Goal: Information Seeking & Learning: Learn about a topic

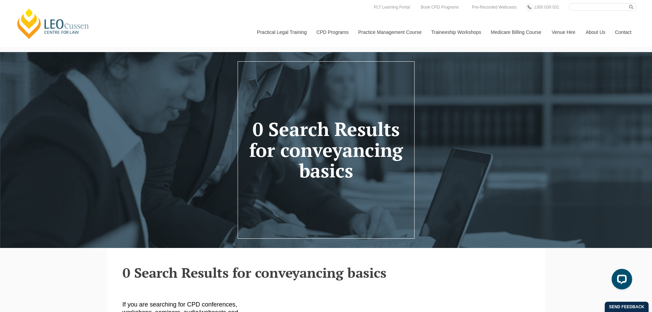
click at [605, 8] on input "Search here" at bounding box center [602, 7] width 68 height 8
type input "conveyancing"
click at [629, 3] on button "submit" at bounding box center [633, 7] width 8 height 8
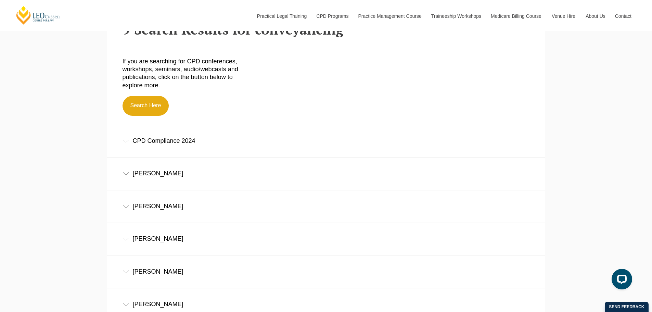
scroll to position [239, 0]
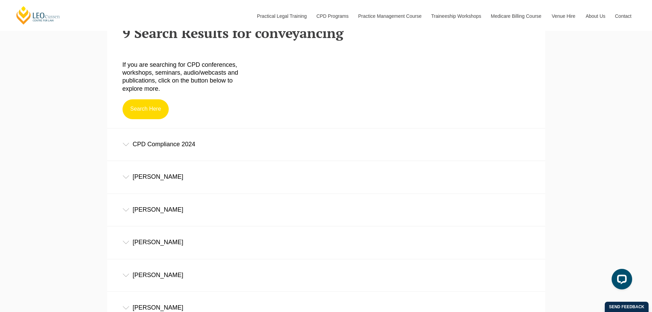
click at [145, 112] on link "Search Here" at bounding box center [145, 109] width 47 height 20
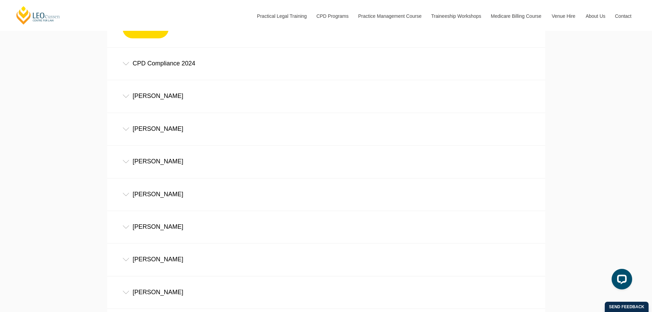
scroll to position [308, 0]
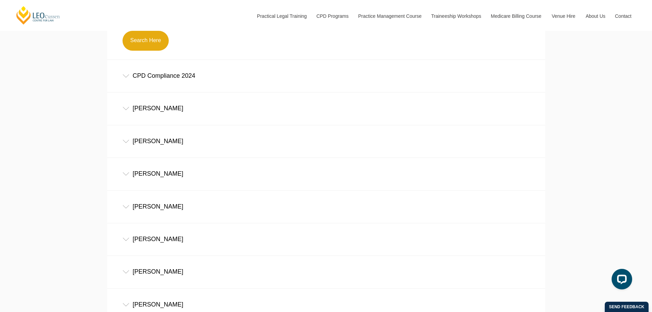
click at [130, 80] on div "CPD Compliance 2024" at bounding box center [326, 76] width 438 height 32
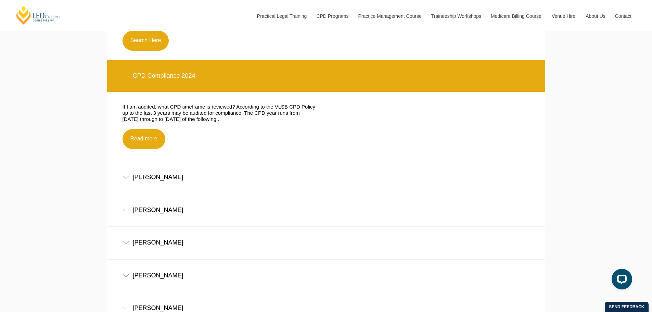
click at [184, 175] on div "Jacinta Foley" at bounding box center [326, 177] width 438 height 32
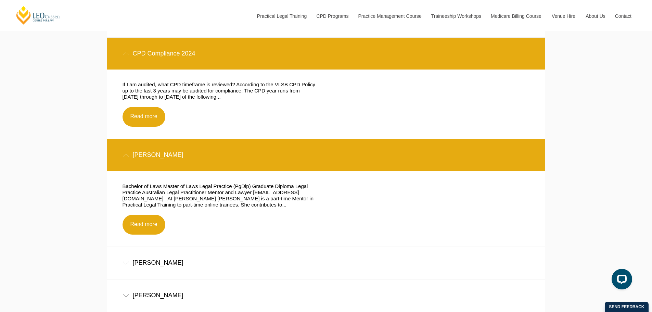
scroll to position [342, 0]
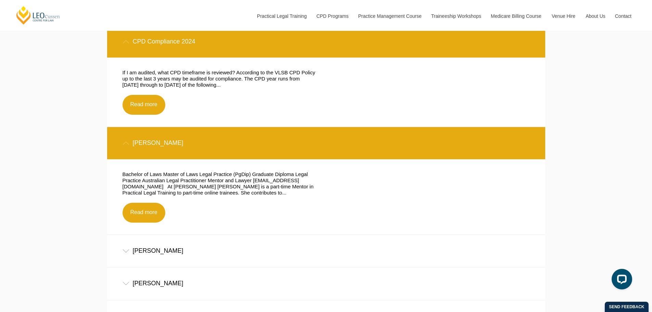
click at [187, 251] on div "Frank Walsh" at bounding box center [326, 251] width 438 height 32
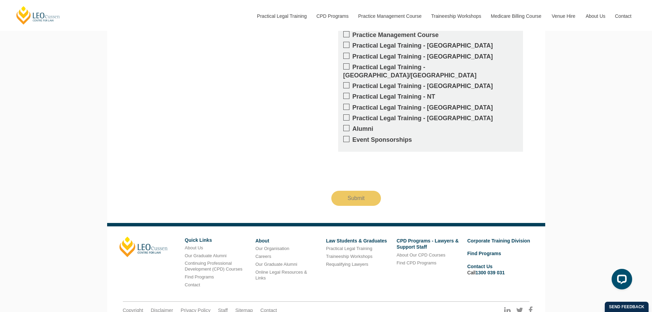
scroll to position [1026, 0]
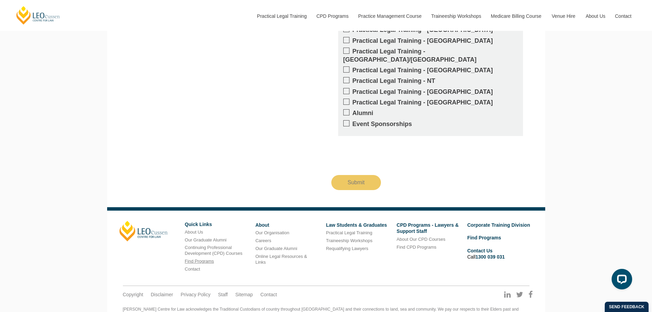
click at [208, 258] on link "Find Programs" at bounding box center [199, 260] width 29 height 5
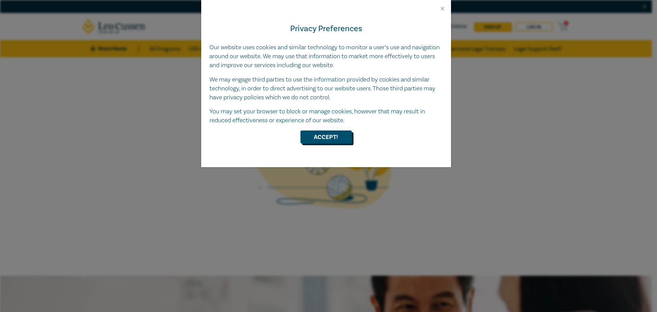
click at [303, 136] on button "Accept!" at bounding box center [325, 136] width 51 height 13
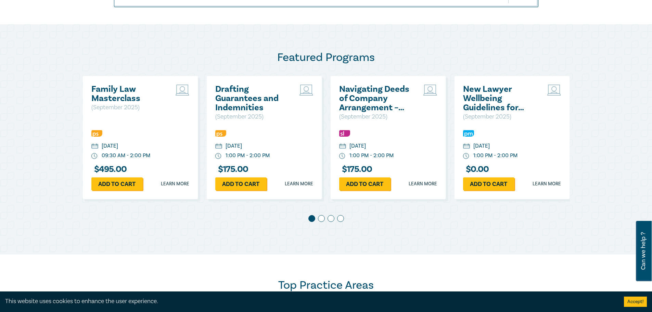
scroll to position [342, 0]
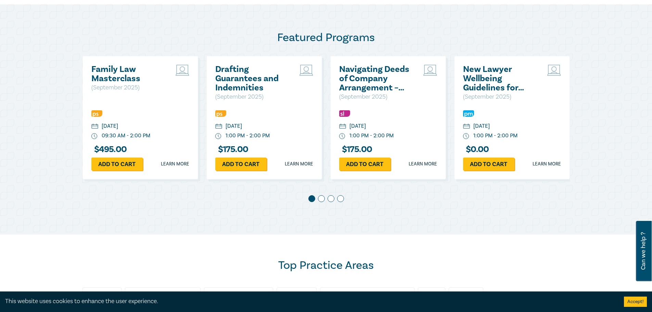
click at [319, 199] on span at bounding box center [321, 198] width 7 height 7
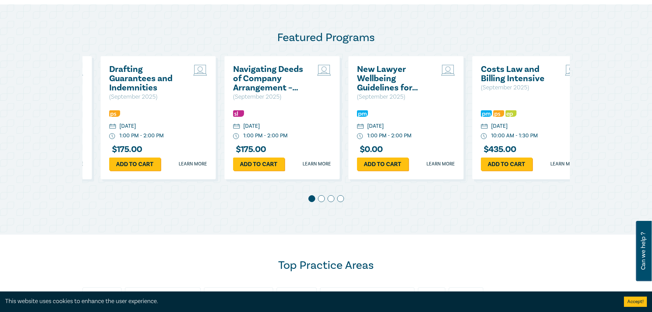
scroll to position [0, 124]
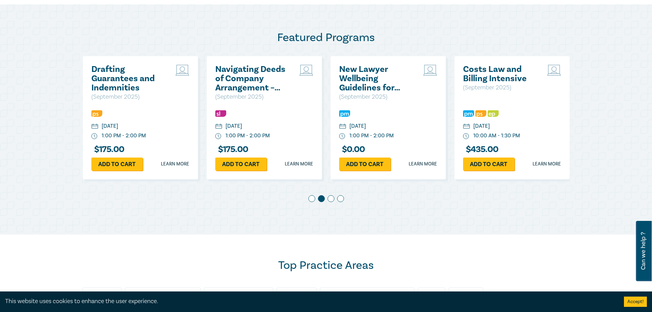
click at [328, 198] on span at bounding box center [330, 198] width 7 height 7
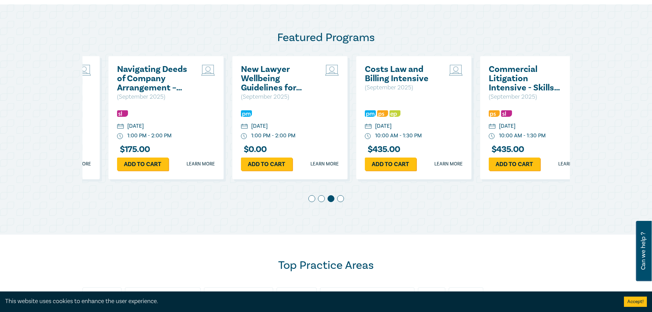
scroll to position [0, 248]
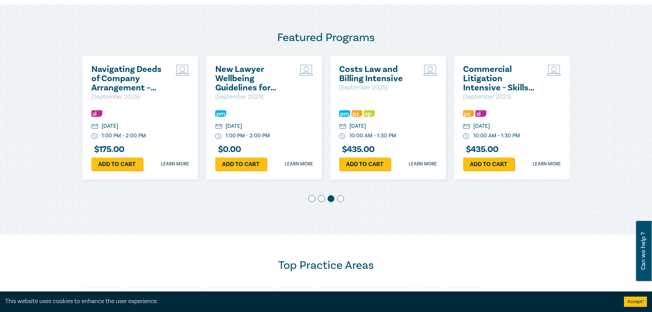
click at [341, 199] on span at bounding box center [340, 198] width 7 height 7
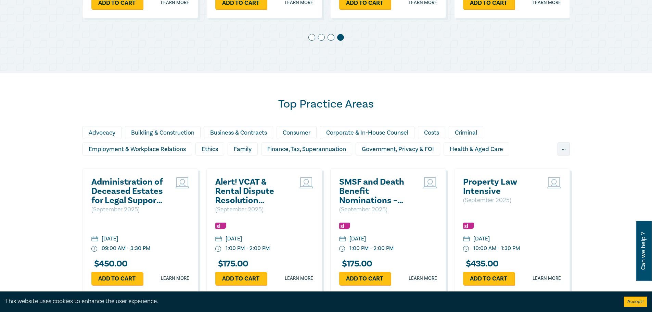
scroll to position [513, 0]
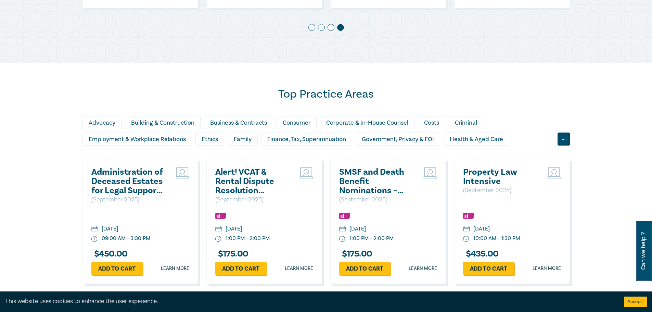
click at [565, 143] on div "..." at bounding box center [563, 138] width 12 height 13
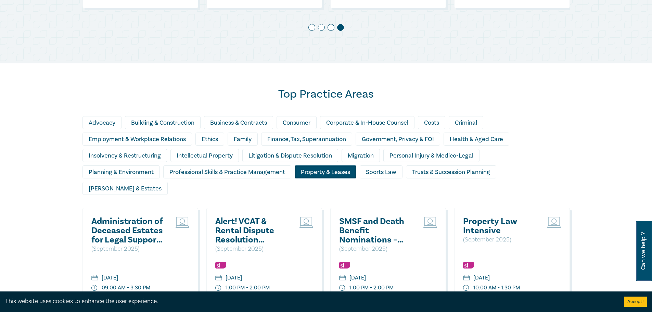
click at [344, 172] on div "Property & Leases" at bounding box center [325, 171] width 62 height 13
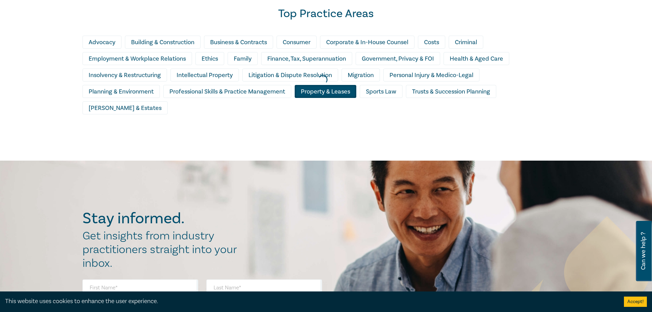
scroll to position [581, 0]
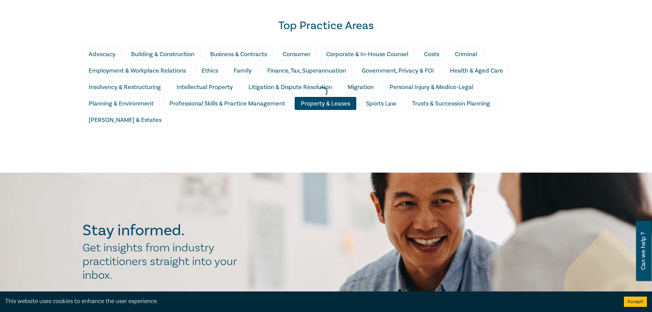
click at [270, 104] on div at bounding box center [323, 92] width 652 height 168
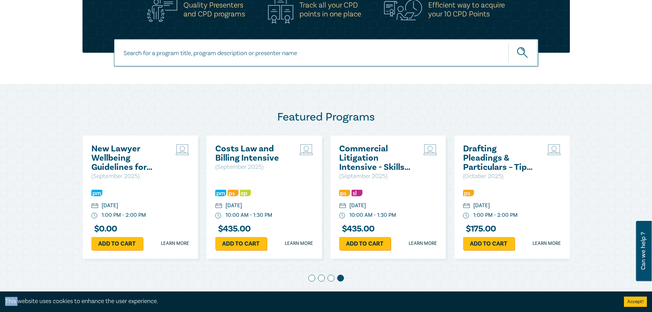
scroll to position [171, 0]
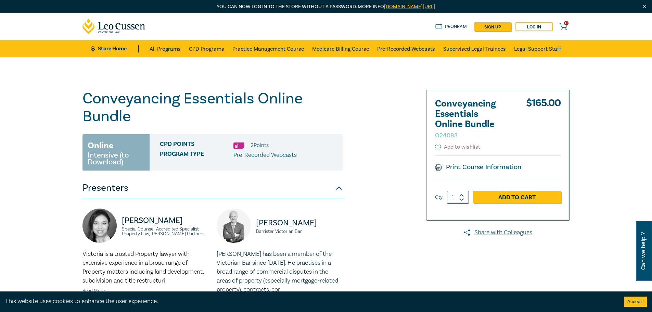
click at [170, 144] on span "CPD Points" at bounding box center [197, 145] width 74 height 9
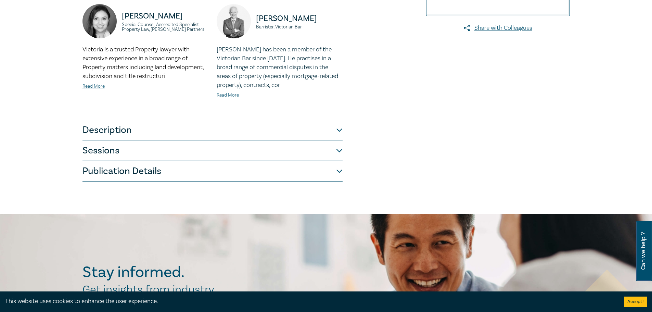
scroll to position [205, 0]
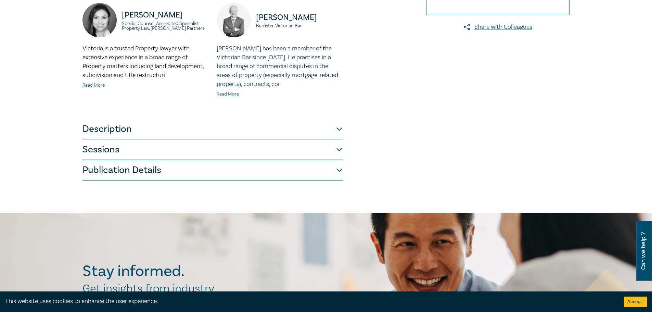
click at [140, 133] on button "Description" at bounding box center [212, 129] width 260 height 21
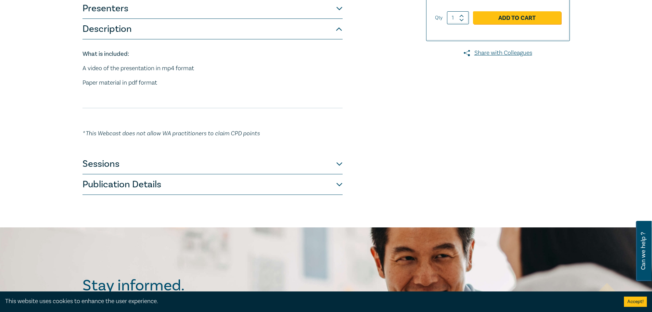
scroll to position [137, 0]
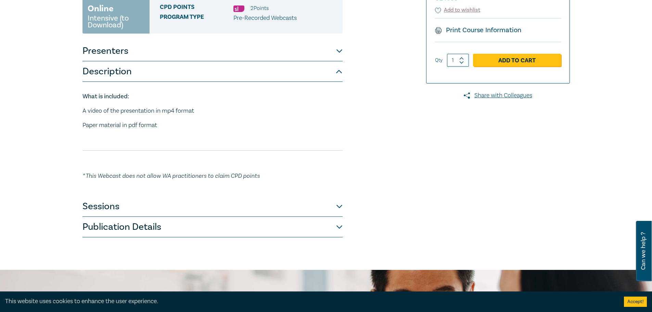
click at [149, 210] on button "Sessions" at bounding box center [212, 206] width 260 height 21
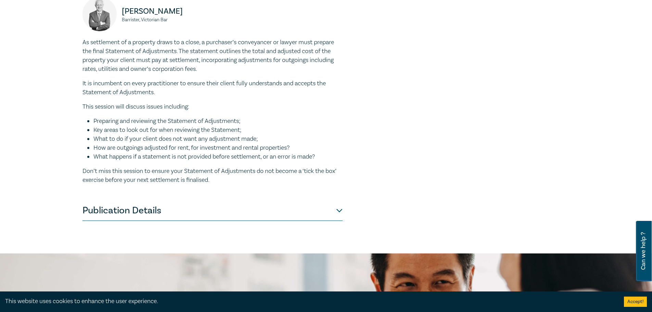
scroll to position [479, 0]
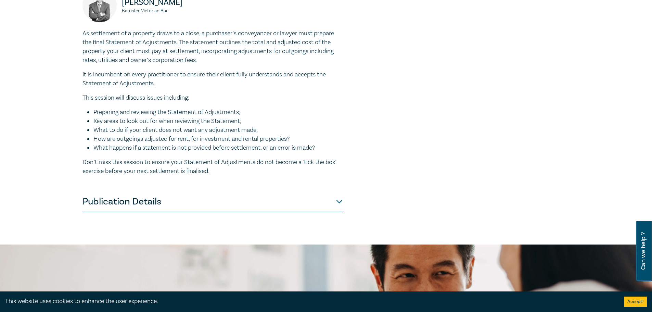
click at [137, 191] on button "Publication Details" at bounding box center [212, 201] width 260 height 21
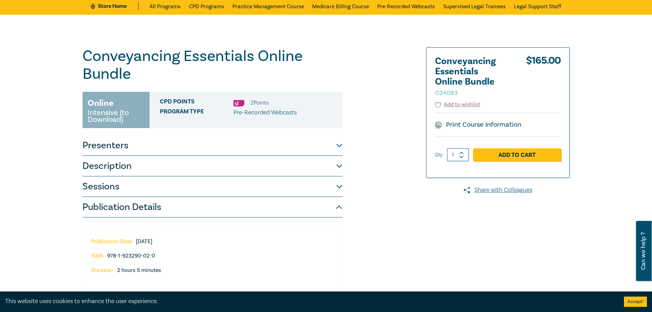
scroll to position [30, 0]
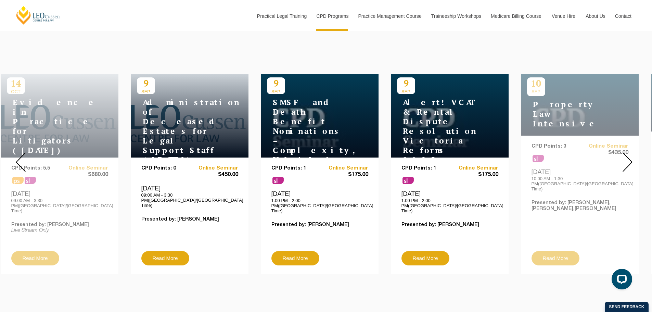
click at [627, 162] on img at bounding box center [627, 161] width 10 height 19
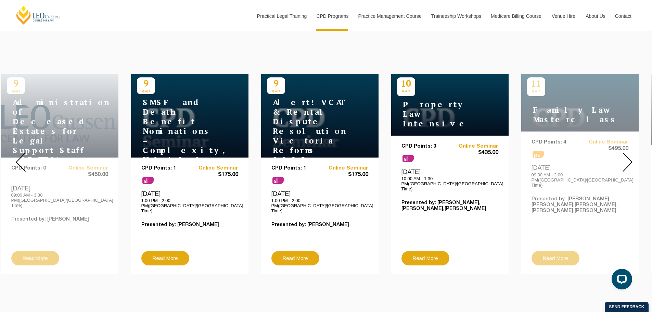
click at [627, 162] on img at bounding box center [627, 161] width 10 height 19
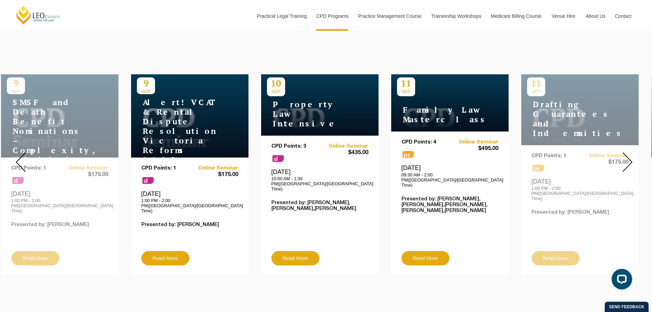
click at [627, 162] on img at bounding box center [627, 161] width 10 height 19
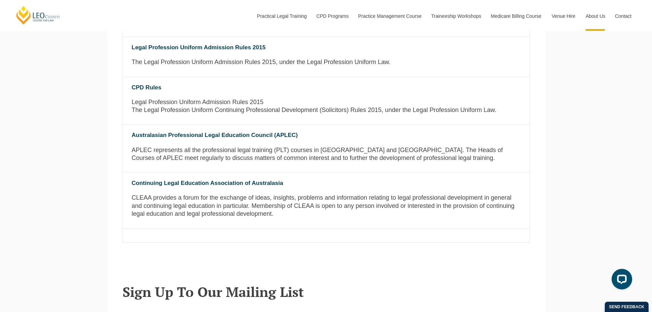
scroll to position [581, 0]
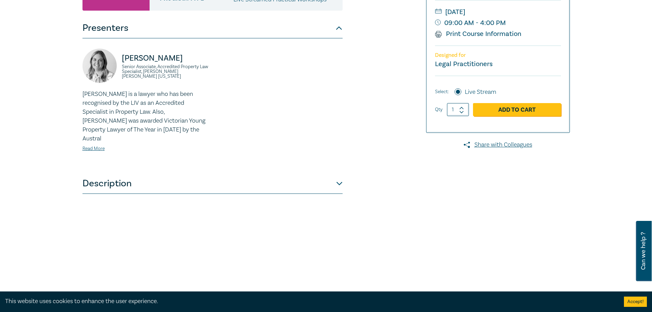
scroll to position [171, 0]
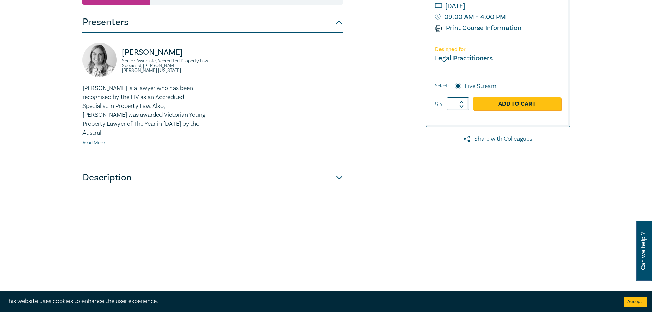
click at [245, 167] on button "Description" at bounding box center [212, 177] width 260 height 21
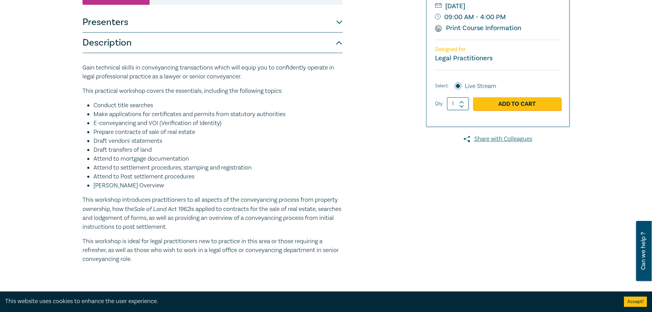
click at [337, 26] on button "Presenters" at bounding box center [212, 22] width 260 height 21
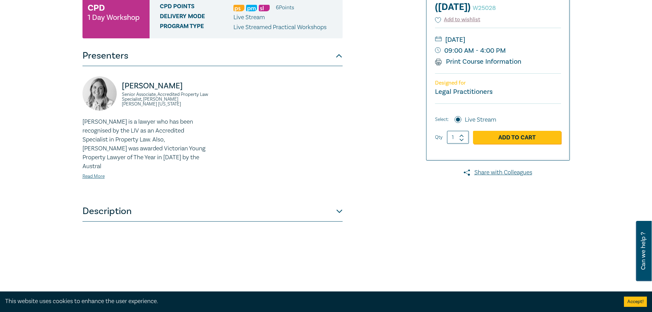
scroll to position [137, 0]
click at [248, 201] on button "Description" at bounding box center [212, 211] width 260 height 21
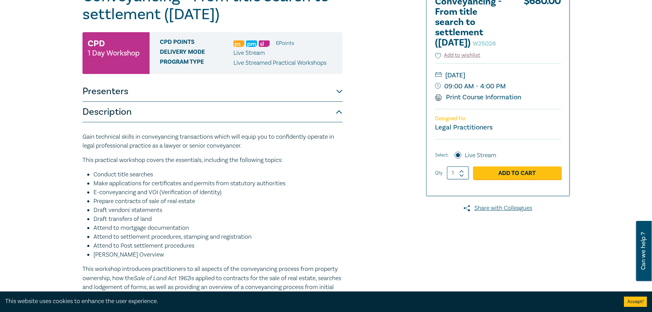
scroll to position [93, 0]
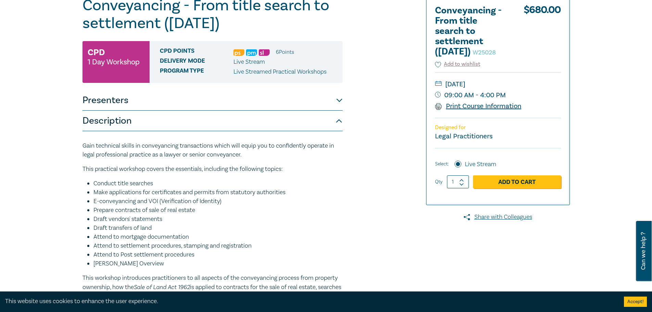
click at [453, 110] on link "Print Course Information" at bounding box center [478, 106] width 87 height 9
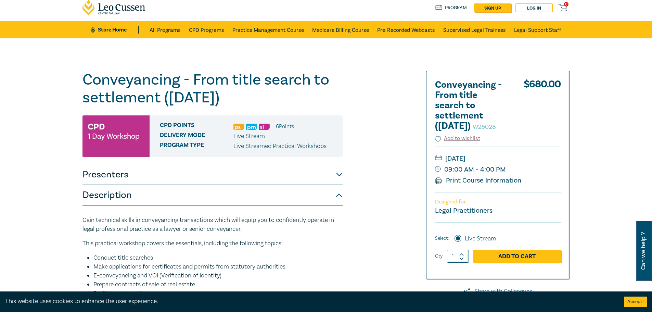
scroll to position [34, 0]
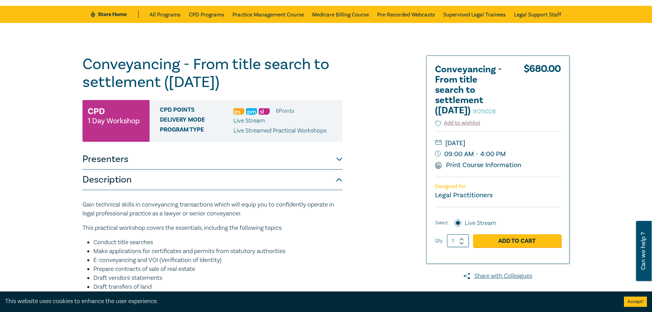
click at [459, 226] on input "Live Stream" at bounding box center [457, 222] width 7 height 7
click at [207, 10] on link "CPD Programs" at bounding box center [206, 14] width 35 height 17
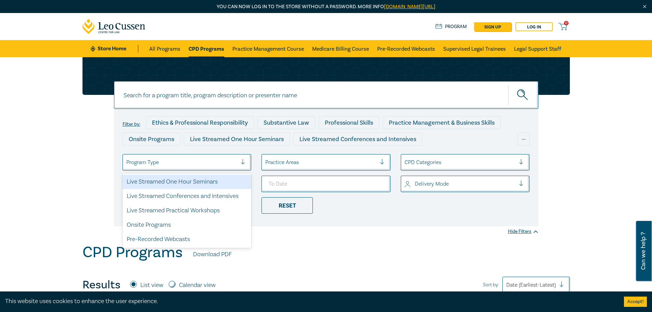
click at [241, 161] on div at bounding box center [245, 162] width 10 height 7
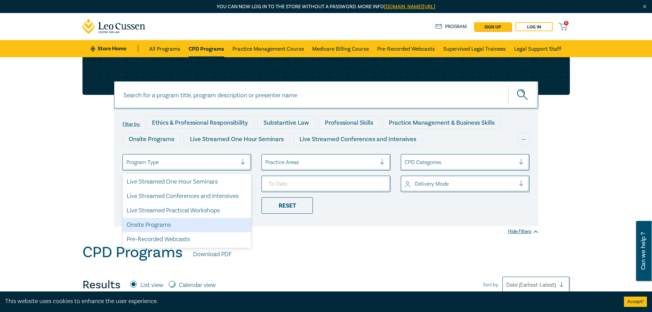
click at [159, 225] on div "Onsite Programs" at bounding box center [186, 225] width 129 height 14
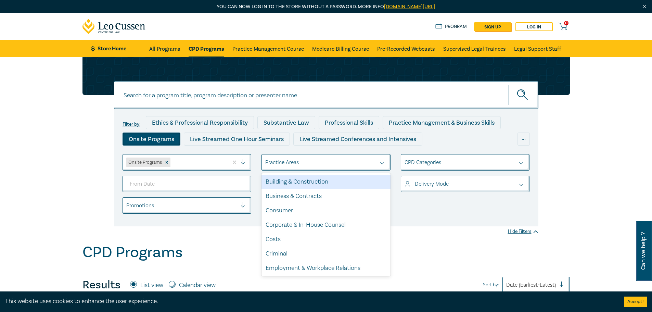
click at [314, 160] on div at bounding box center [320, 162] width 111 height 9
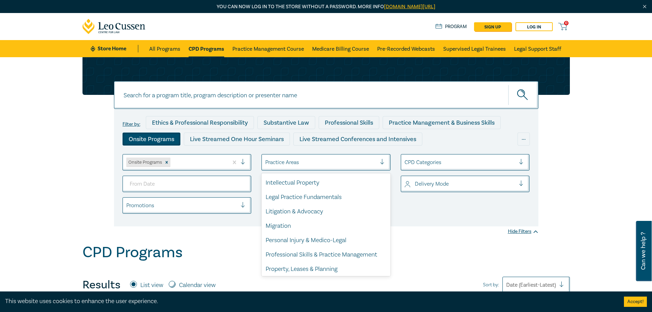
scroll to position [201, 0]
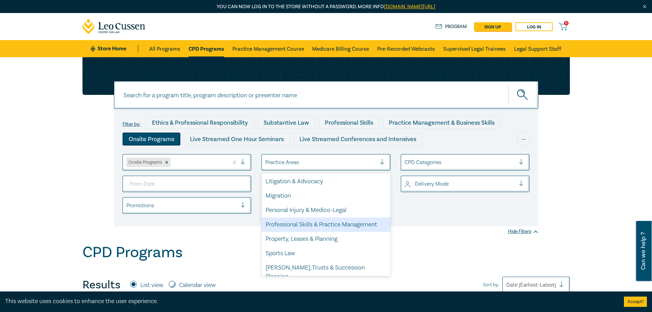
click at [305, 227] on div "Professional Skills & Practice Management" at bounding box center [325, 224] width 129 height 14
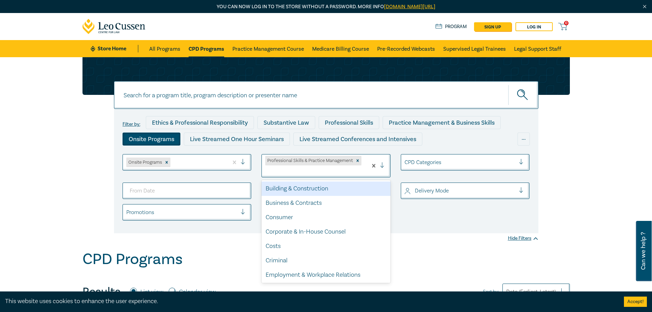
click at [352, 170] on div at bounding box center [314, 171] width 99 height 9
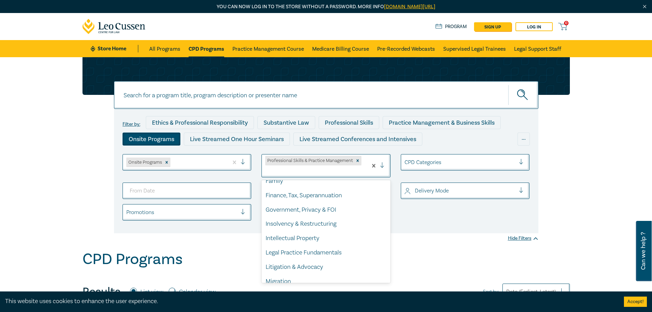
scroll to position [171, 0]
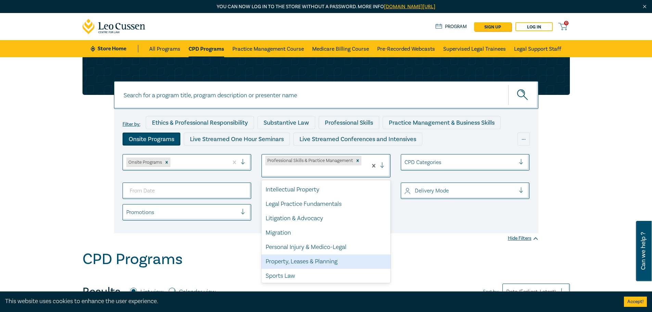
click at [310, 258] on div "Property, Leases & Planning" at bounding box center [325, 261] width 129 height 14
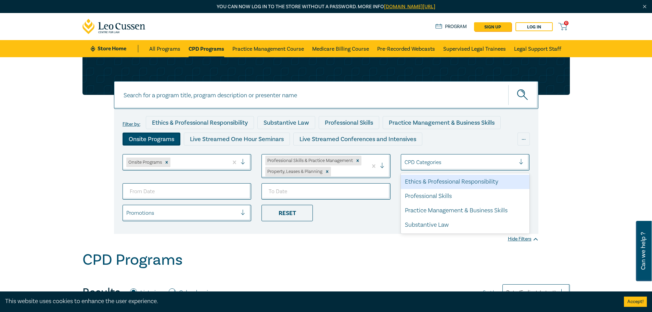
click at [472, 158] on div at bounding box center [459, 162] width 111 height 9
click at [464, 145] on div "Filter by: Ethics & Professional Responsibility Substantive Law Professional Sk…" at bounding box center [325, 132] width 407 height 33
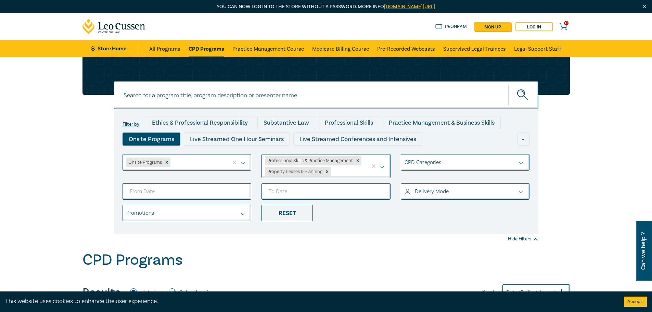
click at [480, 187] on div at bounding box center [459, 191] width 111 height 9
click at [455, 210] on div "Face to Face" at bounding box center [465, 211] width 129 height 14
click at [232, 184] on input "From Date" at bounding box center [186, 191] width 129 height 16
click at [206, 186] on input "From Date" at bounding box center [186, 191] width 129 height 16
click at [198, 189] on input "From Date" at bounding box center [186, 191] width 129 height 16
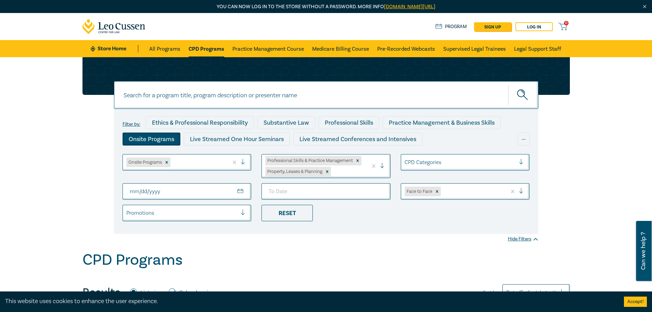
click at [238, 188] on input "From Date" at bounding box center [186, 191] width 129 height 16
type input "2025-09-08"
click at [377, 191] on input "To Date" at bounding box center [325, 191] width 129 height 16
type input "2026-08-08"
click at [356, 228] on div "Filter by: Ethics & Professional Responsibility Substantive Law Professional Sk…" at bounding box center [326, 171] width 424 height 125
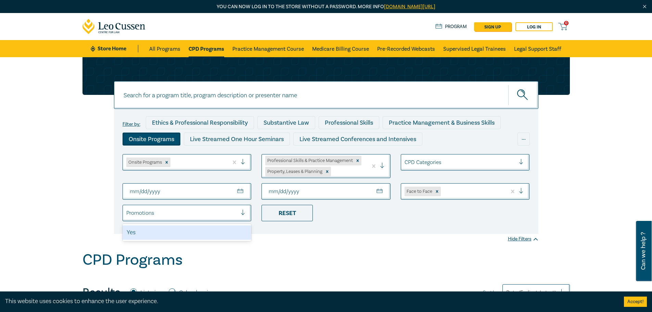
click at [234, 214] on div at bounding box center [181, 212] width 111 height 9
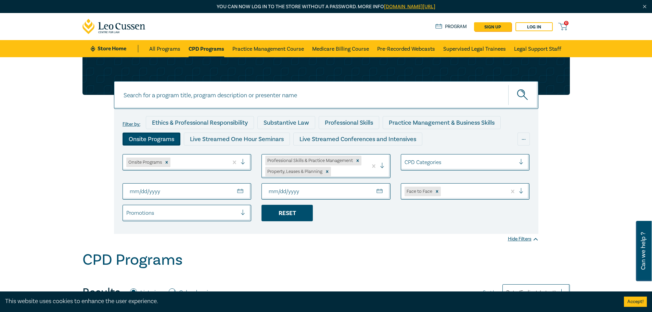
click at [294, 216] on div "Reset" at bounding box center [286, 213] width 51 height 16
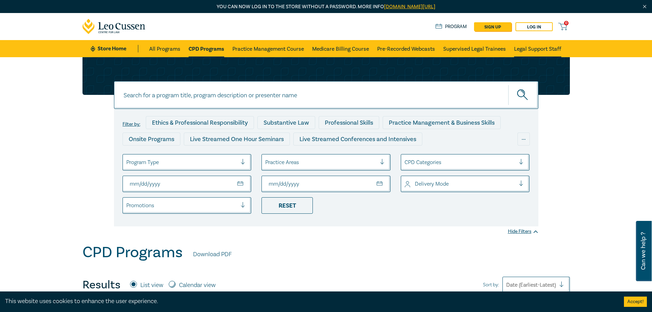
click at [523, 48] on link "Legal Support Staff" at bounding box center [537, 48] width 47 height 17
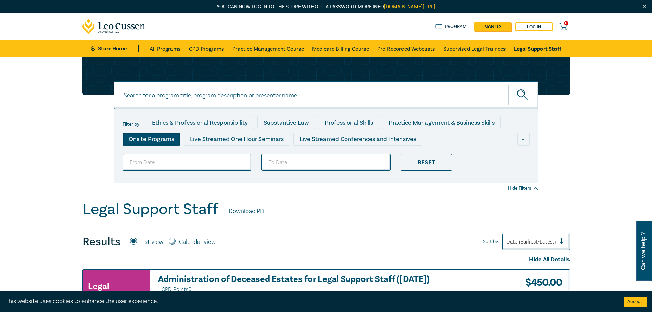
click at [138, 140] on div "Onsite Programs" at bounding box center [151, 138] width 58 height 13
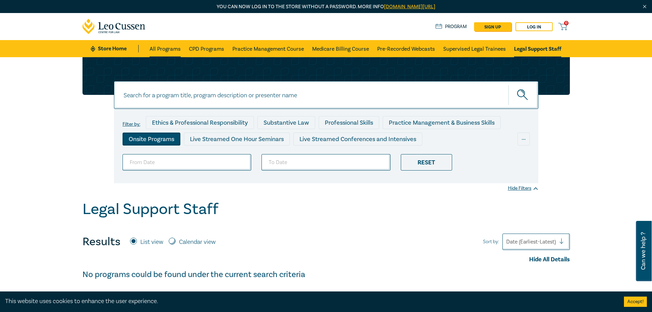
click at [162, 48] on link "All Programs" at bounding box center [164, 48] width 31 height 17
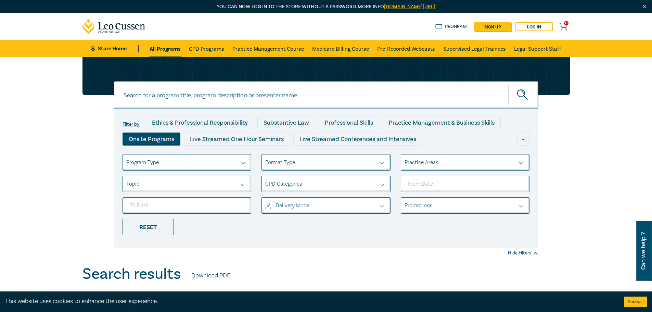
click at [151, 141] on div "Onsite Programs" at bounding box center [151, 138] width 58 height 13
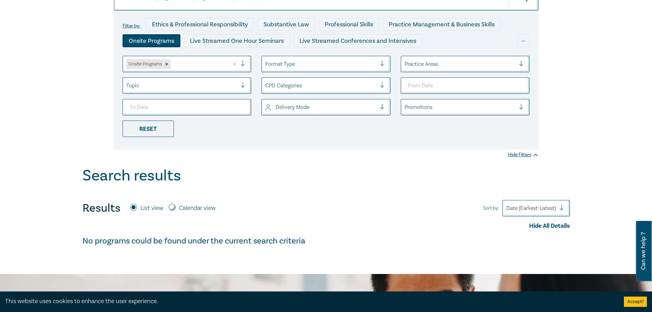
scroll to position [34, 0]
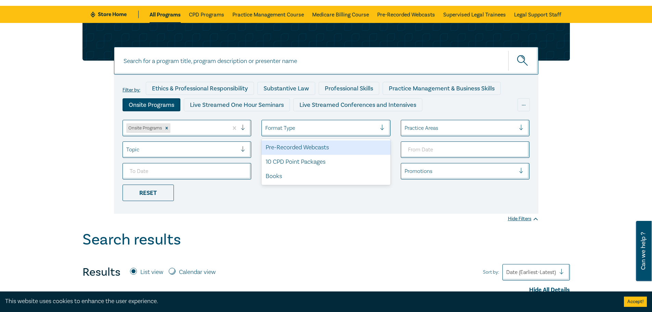
click at [297, 131] on div at bounding box center [320, 127] width 111 height 9
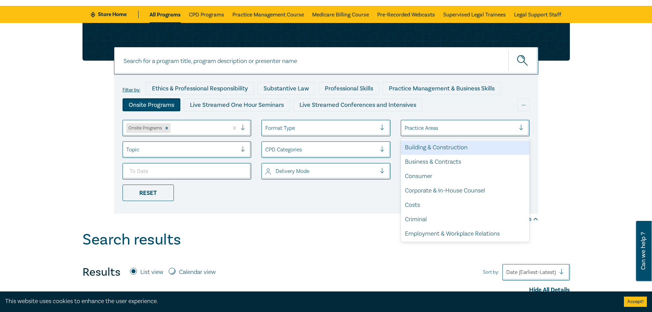
click at [445, 133] on div "Practice Areas" at bounding box center [460, 128] width 118 height 12
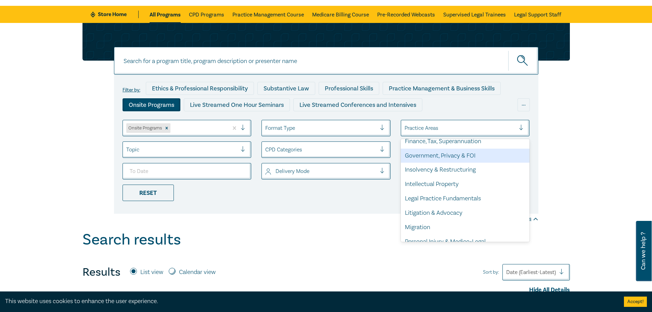
scroll to position [137, 0]
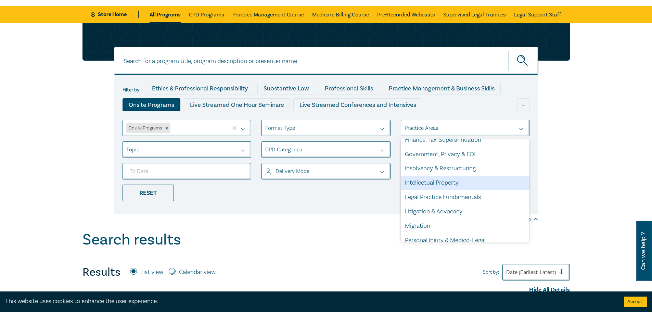
click at [231, 225] on div "Filter by: Ethics & Professional Responsibility Substantive Law Professional Sk…" at bounding box center [326, 127] width 652 height 208
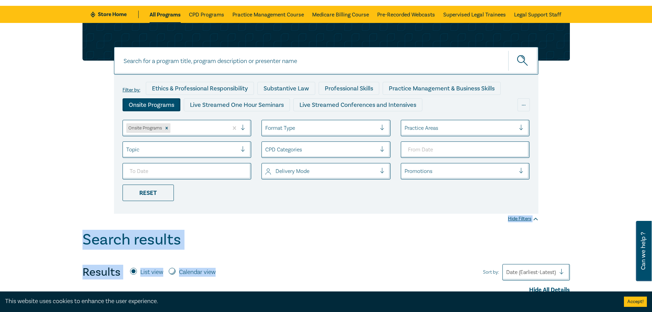
drag, startPoint x: 330, startPoint y: 328, endPoint x: 396, endPoint y: 328, distance: 66.0
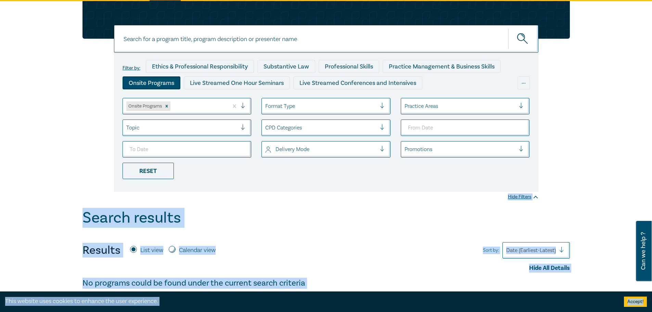
scroll to position [0, 0]
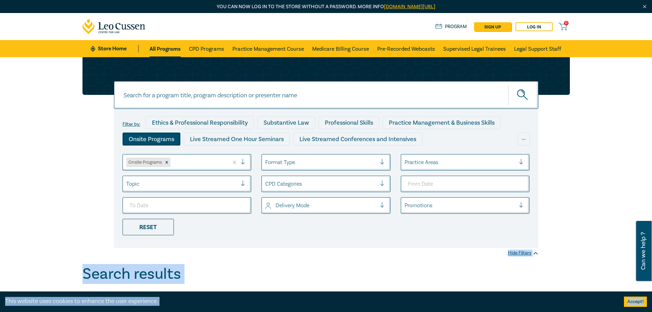
click at [643, 4] on img "Close" at bounding box center [644, 7] width 6 height 6
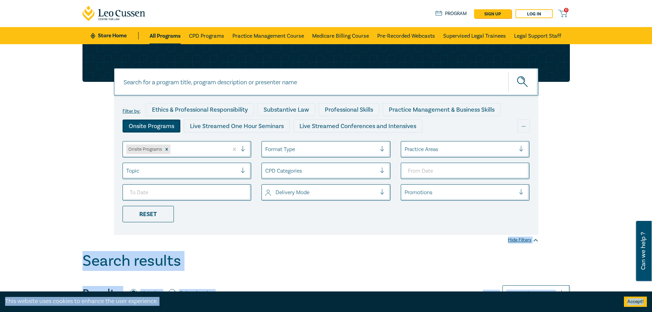
click at [350, 252] on div "Search results" at bounding box center [325, 262] width 487 height 21
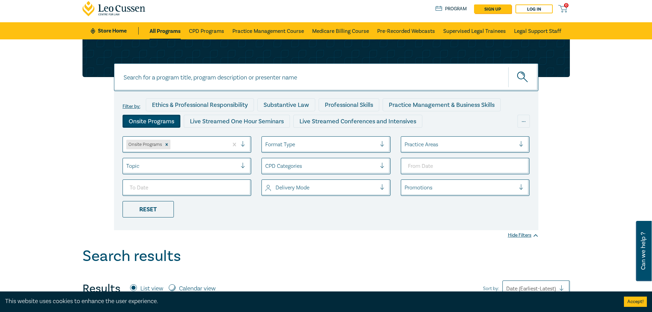
scroll to position [137, 0]
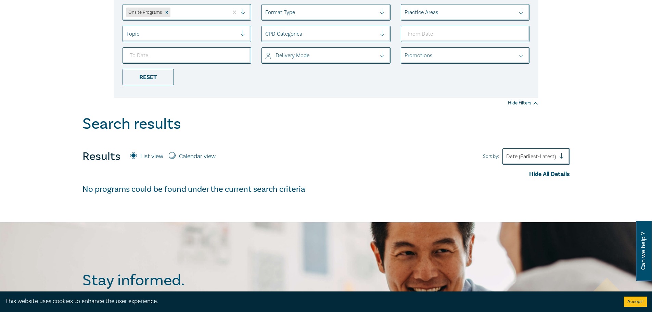
click at [174, 154] on input "Calendar view" at bounding box center [172, 155] width 7 height 7
radio input "true"
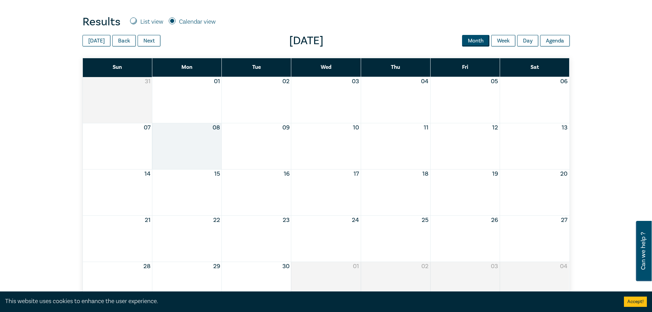
scroll to position [274, 0]
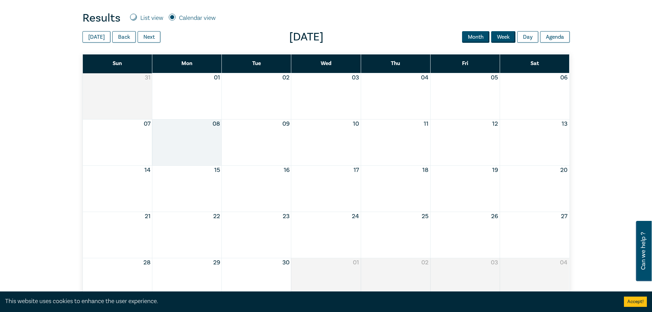
click at [505, 37] on button "Week" at bounding box center [503, 37] width 24 height 12
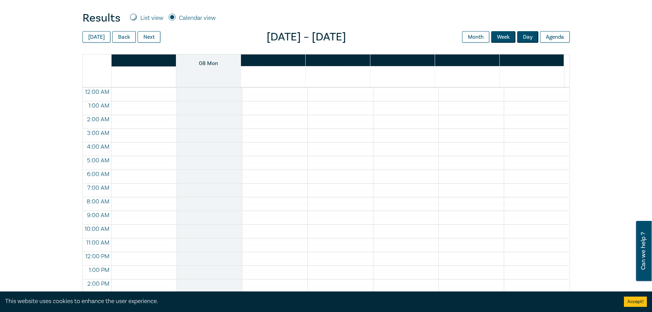
click at [525, 35] on button "Day" at bounding box center [527, 37] width 21 height 12
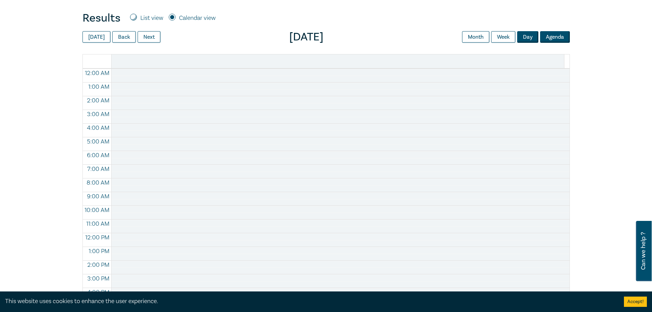
click at [550, 37] on button "Agenda" at bounding box center [555, 37] width 30 height 12
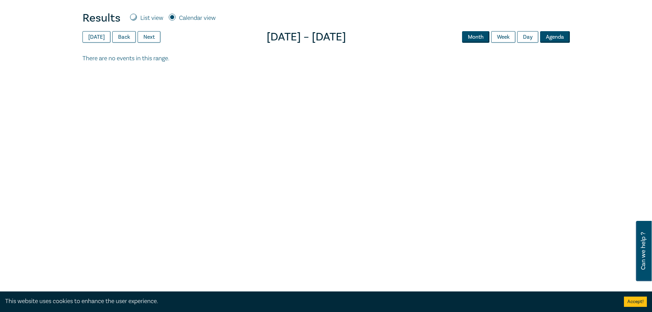
click at [479, 38] on button "Month" at bounding box center [475, 37] width 27 height 12
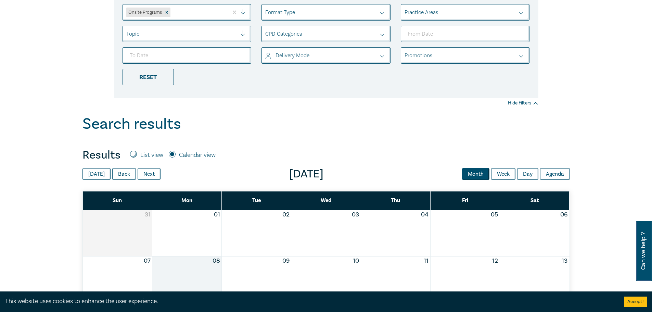
scroll to position [0, 0]
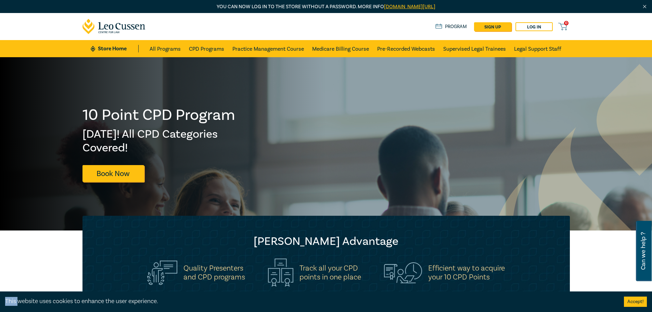
click at [645, 4] on img "Close" at bounding box center [644, 7] width 6 height 6
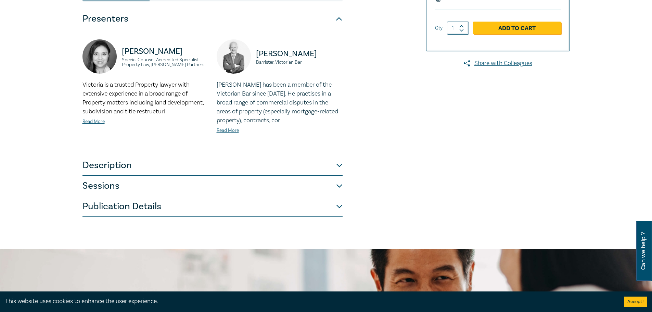
scroll to position [171, 0]
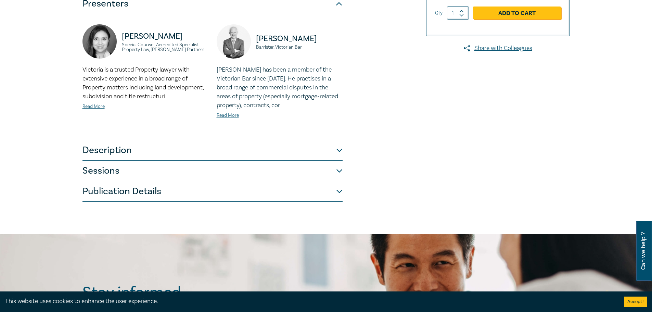
click at [149, 152] on button "Description" at bounding box center [212, 150] width 260 height 21
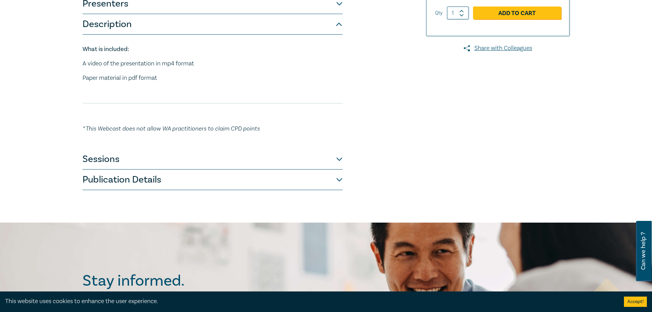
click at [153, 165] on button "Sessions" at bounding box center [212, 159] width 260 height 21
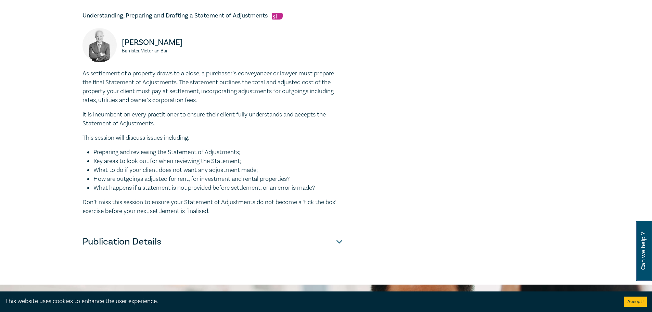
scroll to position [445, 0]
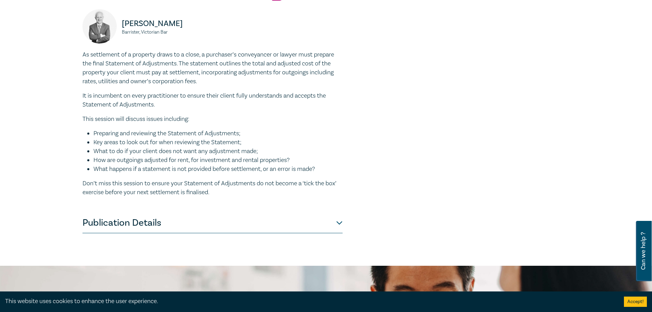
click at [197, 212] on button "Publication Details" at bounding box center [212, 222] width 260 height 21
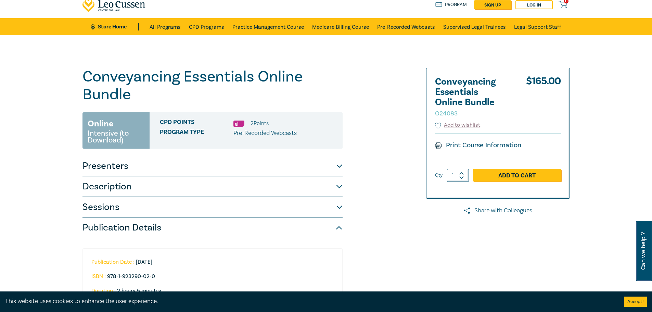
scroll to position [0, 0]
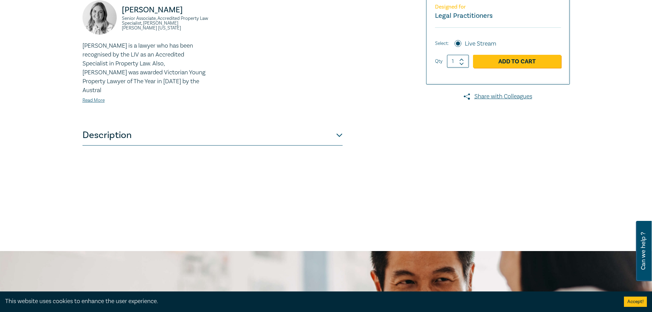
scroll to position [239, 0]
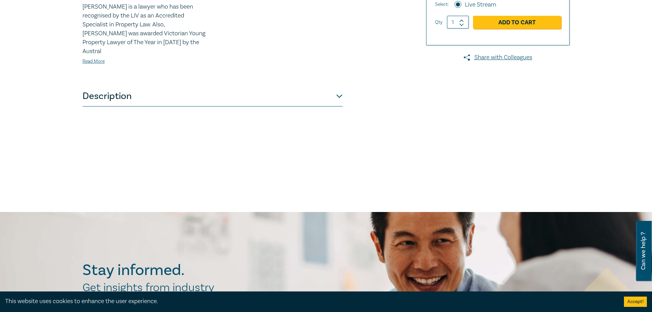
click at [176, 86] on button "Description" at bounding box center [212, 96] width 260 height 21
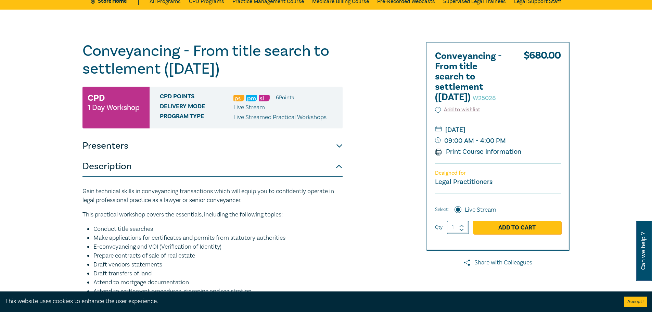
scroll to position [34, 0]
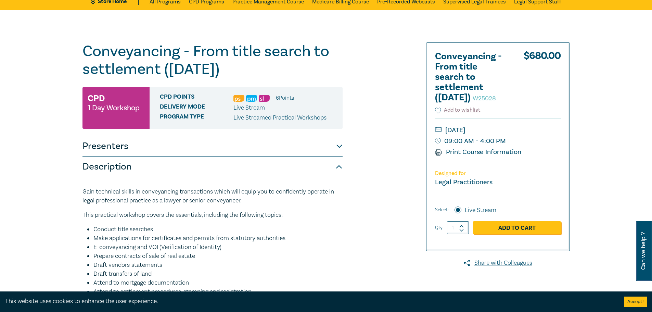
click at [261, 153] on button "Presenters" at bounding box center [212, 146] width 260 height 21
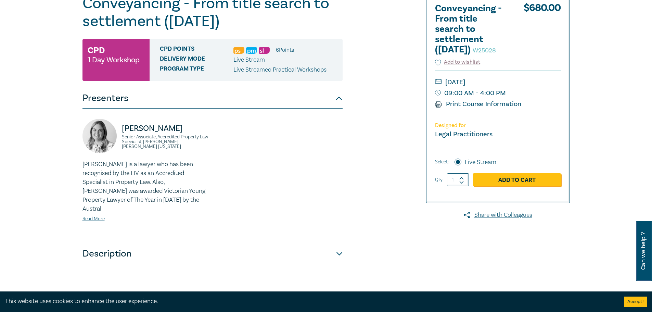
scroll to position [0, 0]
